Goal: Information Seeking & Learning: Learn about a topic

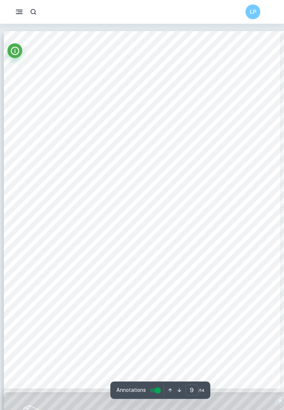
scroll to position [3054, 0]
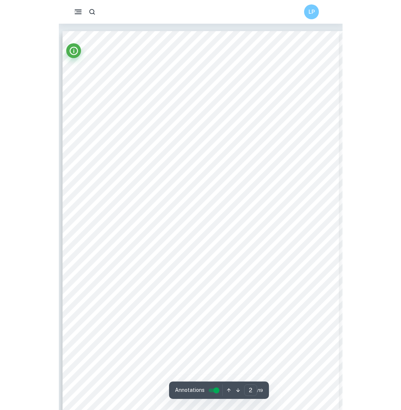
scroll to position [556, 0]
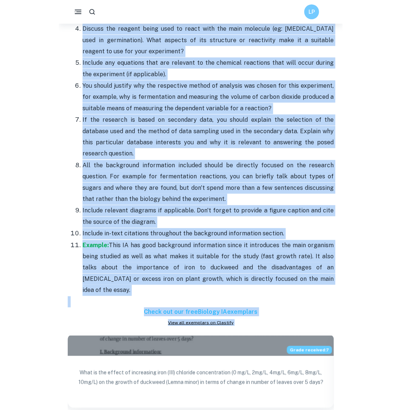
scroll to position [991, 0]
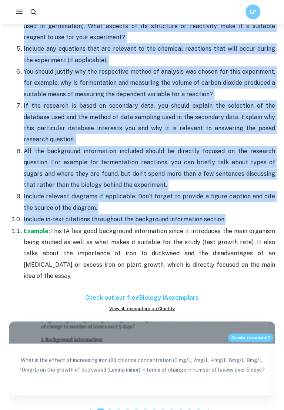
drag, startPoint x: 24, startPoint y: 68, endPoint x: 229, endPoint y: 222, distance: 255.8
click at [229, 222] on ol "Describe the structure of the main compound being analyzed. Talk about what pro…" at bounding box center [142, 100] width 266 height 364
copy ol "Describe the structure of the main compound being analyzed. Talk about what pro…"
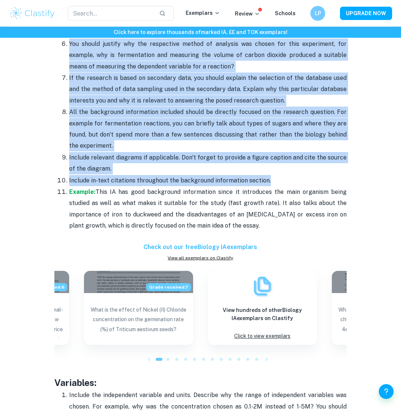
copy ol "Describe the structure of the main compound being analyzed. Talk about what pro…"
